Goal: Information Seeking & Learning: Learn about a topic

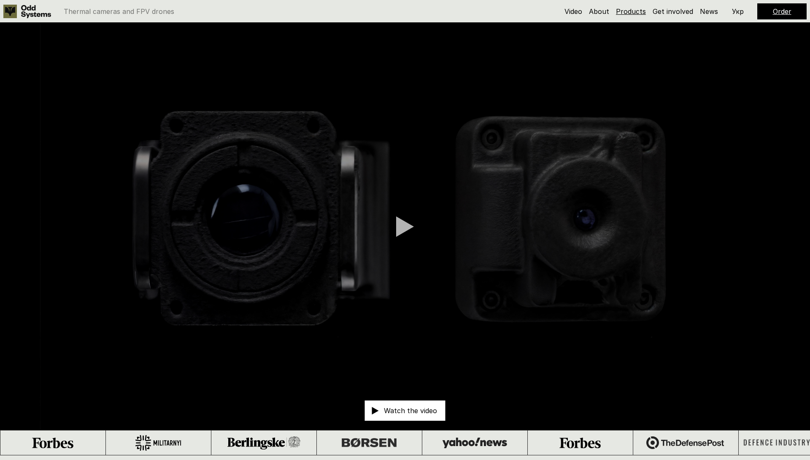
click at [627, 13] on link "Products" at bounding box center [631, 11] width 30 height 8
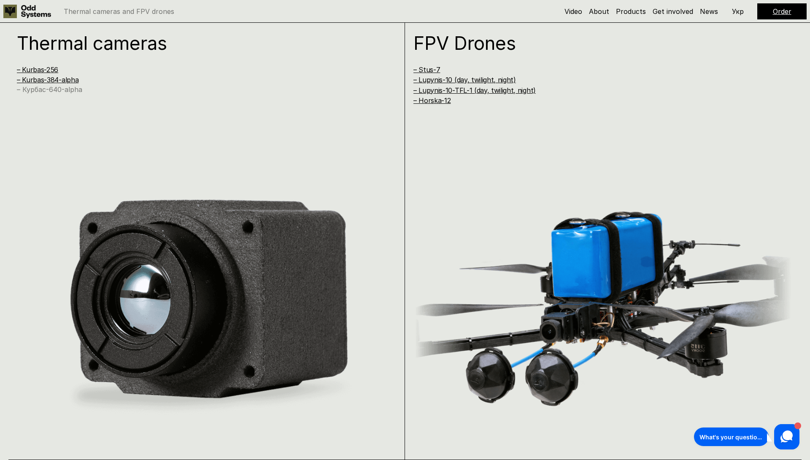
click at [57, 92] on link "– Курбас-640-alpha" at bounding box center [49, 89] width 65 height 8
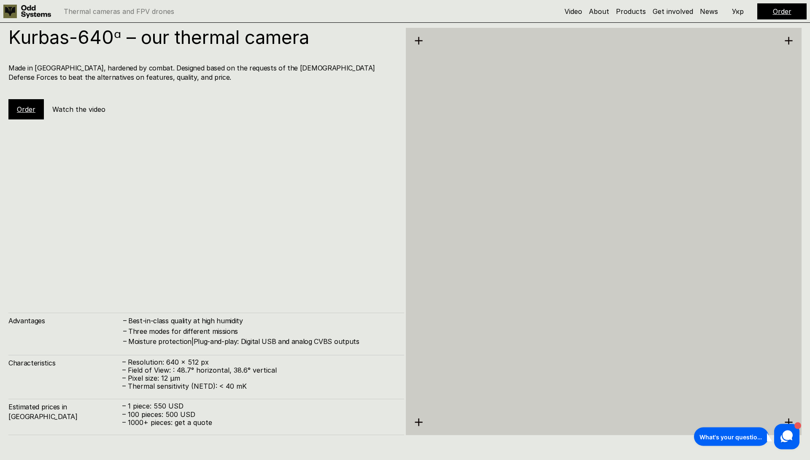
scroll to position [2295, 0]
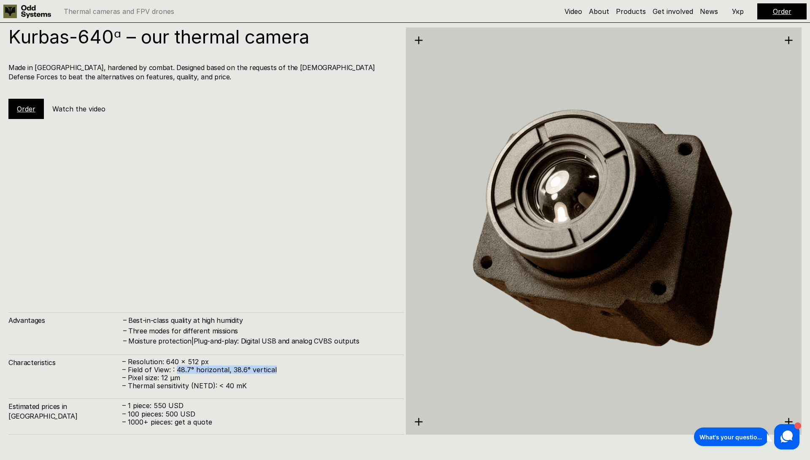
drag, startPoint x: 178, startPoint y: 366, endPoint x: 281, endPoint y: 368, distance: 102.5
click at [281, 368] on p "– Field of View: : 48.7° horizontal, 38.6° vertical" at bounding box center [258, 370] width 273 height 8
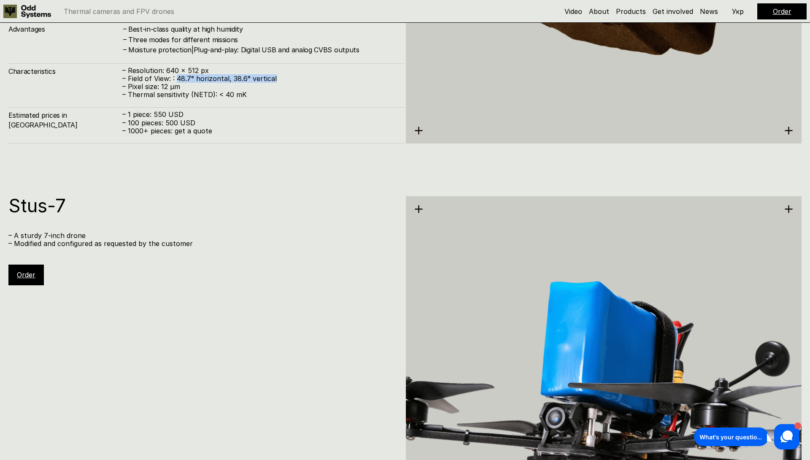
scroll to position [2353, 0]
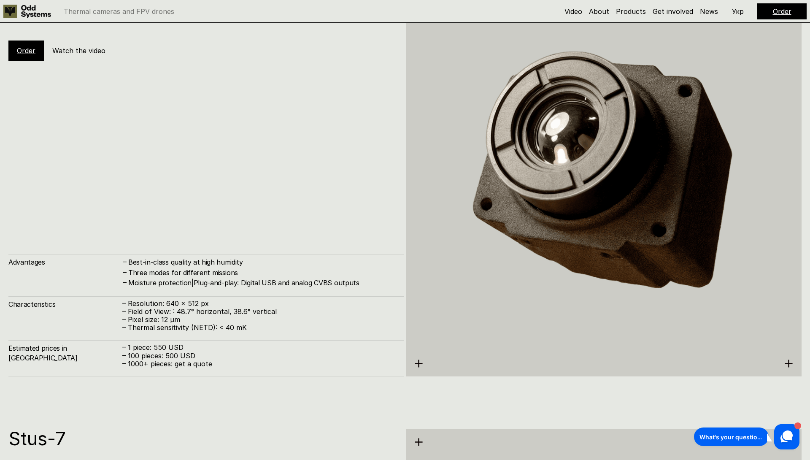
click at [246, 316] on p "– Pixel size: 12 µm" at bounding box center [258, 320] width 273 height 8
drag, startPoint x: 240, startPoint y: 328, endPoint x: 119, endPoint y: 305, distance: 123.3
click at [119, 305] on div "Characteristics – Resolution: 640 x 512 px – Field of View: : 48.7° horizontal,…" at bounding box center [206, 314] width 396 height 36
copy div "– Resolution: 640 x 512 px – Field of View: : 48.7° horizontal, 38.6° vertical …"
